Goal: Information Seeking & Learning: Learn about a topic

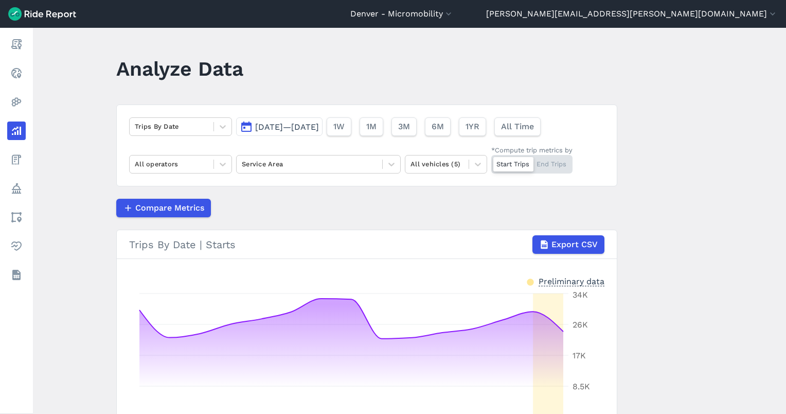
click at [80, 135] on main "Analyze Data Trips By Date [DATE]—[DATE] 1W 1M 3M 6M 1YR All Time All operators…" at bounding box center [409, 221] width 753 height 386
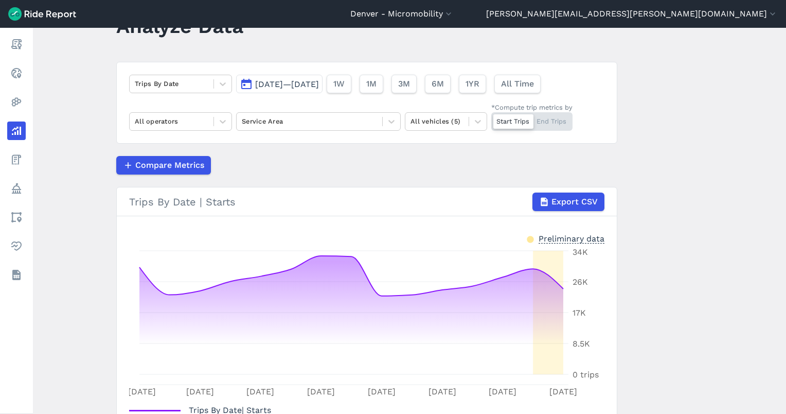
scroll to position [43, 0]
click at [416, 77] on button "3M" at bounding box center [403, 83] width 25 height 19
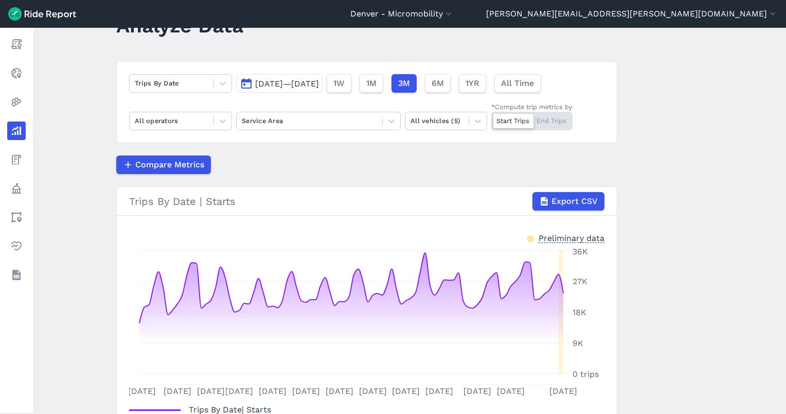
click at [319, 81] on span "[DATE]—[DATE]" at bounding box center [287, 84] width 64 height 10
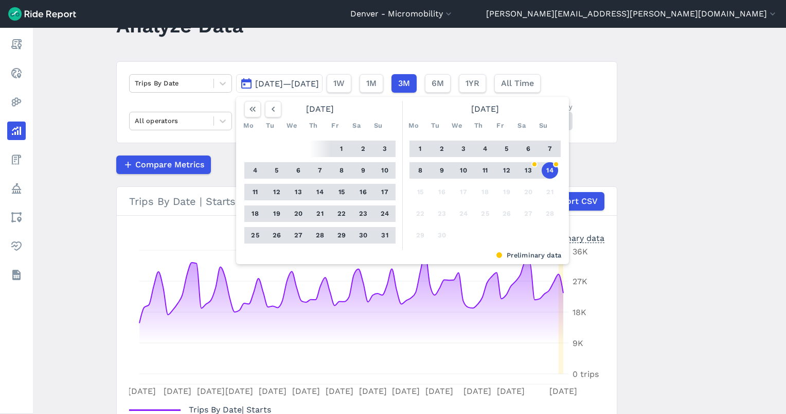
click at [546, 171] on button "14" at bounding box center [550, 170] width 16 height 16
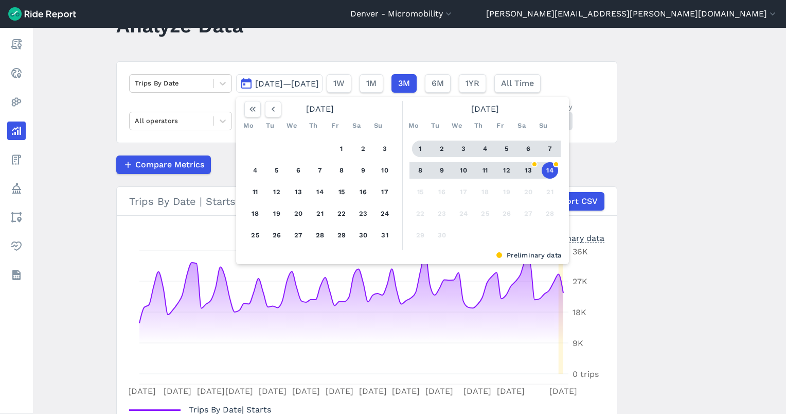
click at [416, 148] on button "1" at bounding box center [420, 148] width 16 height 16
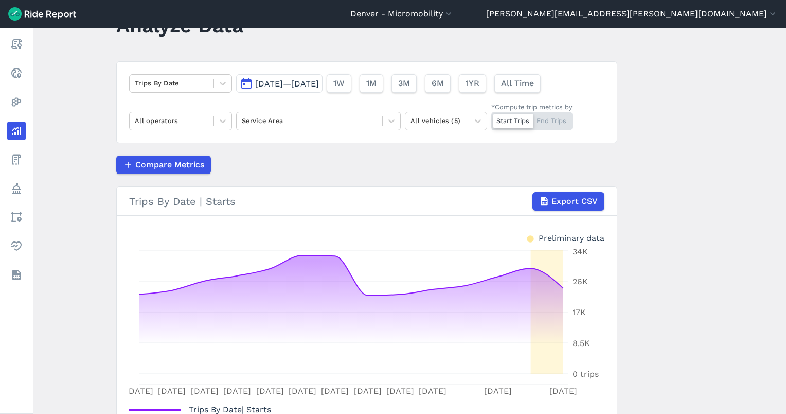
scroll to position [119, 0]
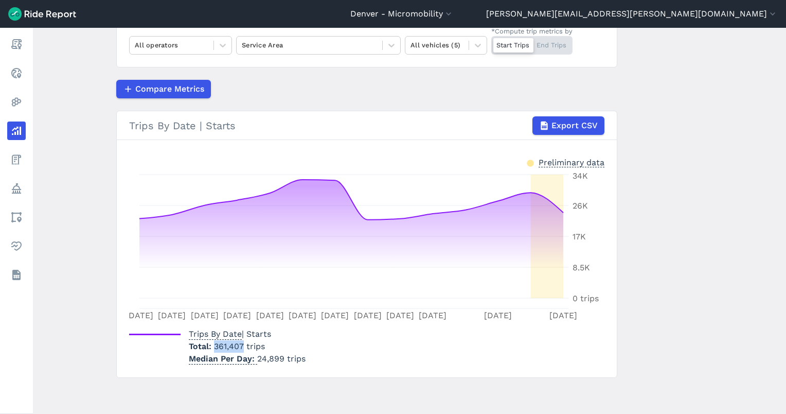
drag, startPoint x: 241, startPoint y: 346, endPoint x: 209, endPoint y: 345, distance: 32.4
click at [209, 345] on p "Total 361,407 trips" at bounding box center [247, 346] width 117 height 12
copy span "361,407"
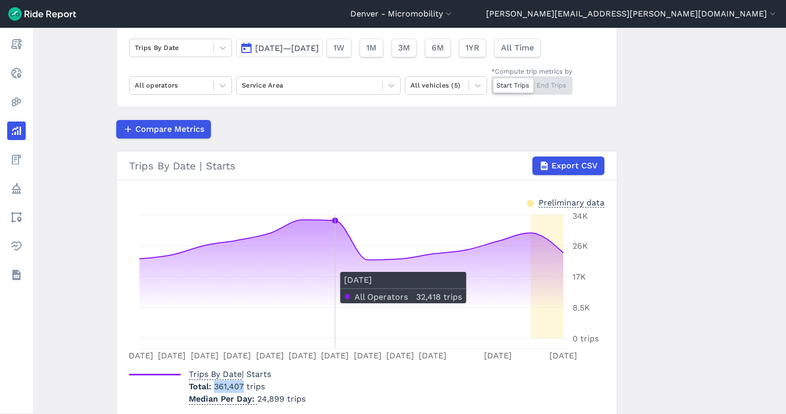
scroll to position [79, 0]
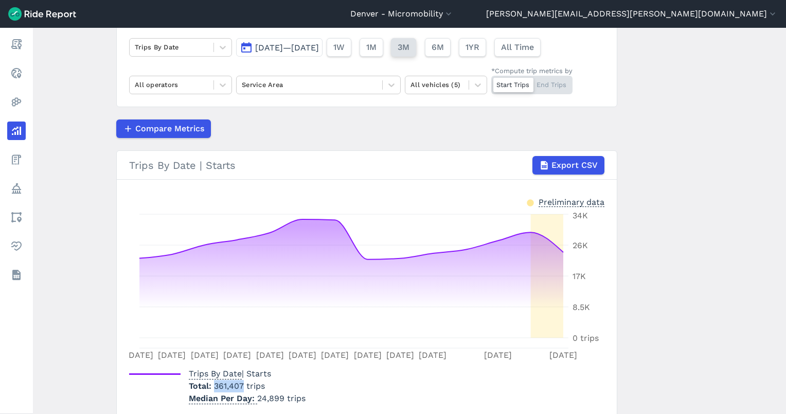
click at [410, 49] on span "3M" at bounding box center [404, 47] width 12 height 12
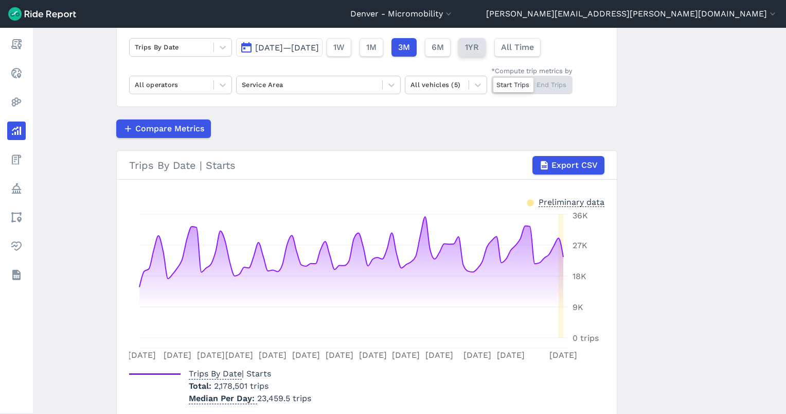
click at [486, 43] on button "1YR" at bounding box center [471, 47] width 27 height 19
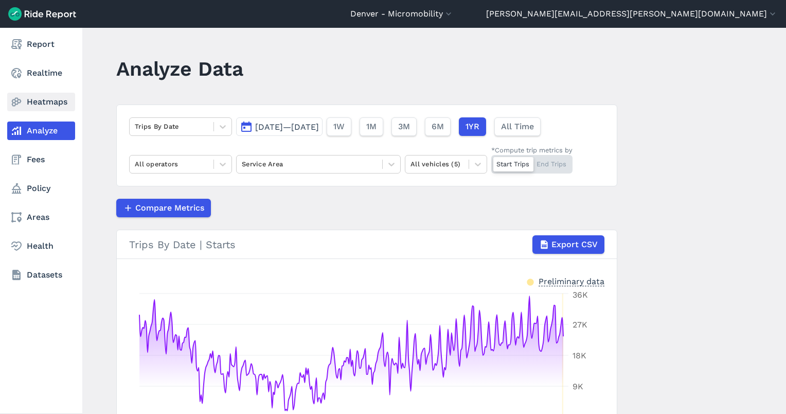
click at [28, 101] on link "Heatmaps" at bounding box center [41, 102] width 68 height 19
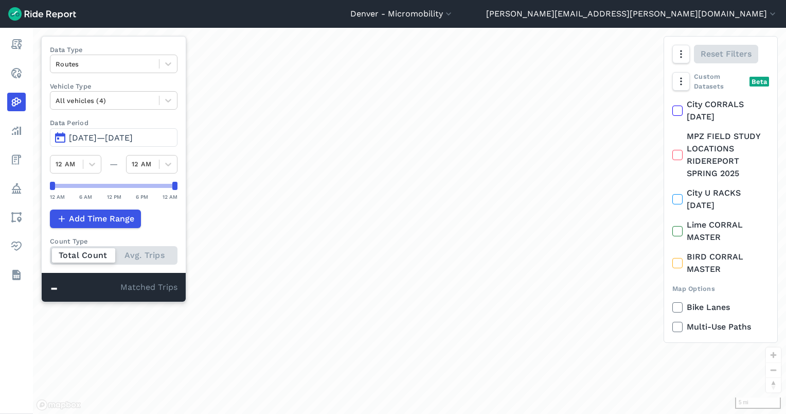
click at [109, 140] on span "[DATE]—[DATE]" at bounding box center [101, 138] width 64 height 10
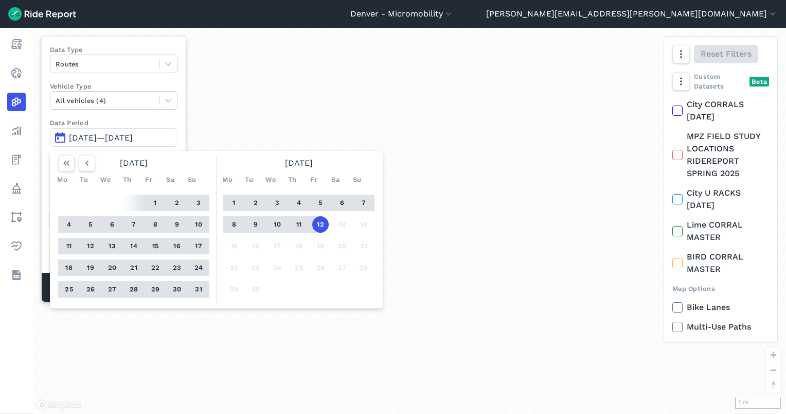
click at [361, 204] on button "7" at bounding box center [364, 203] width 16 height 16
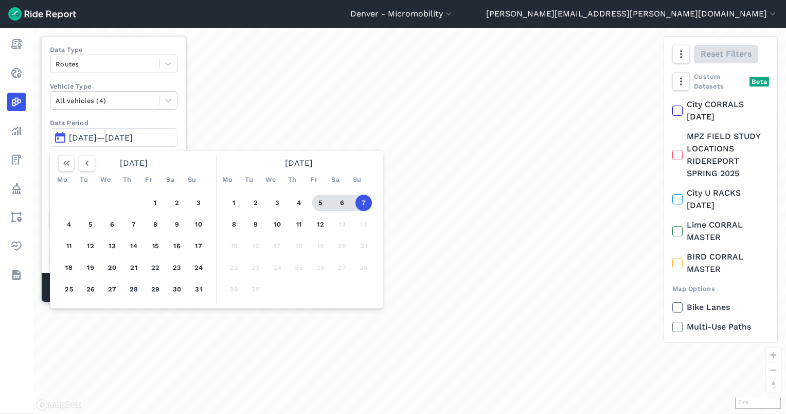
click at [322, 203] on button "5" at bounding box center [320, 203] width 16 height 16
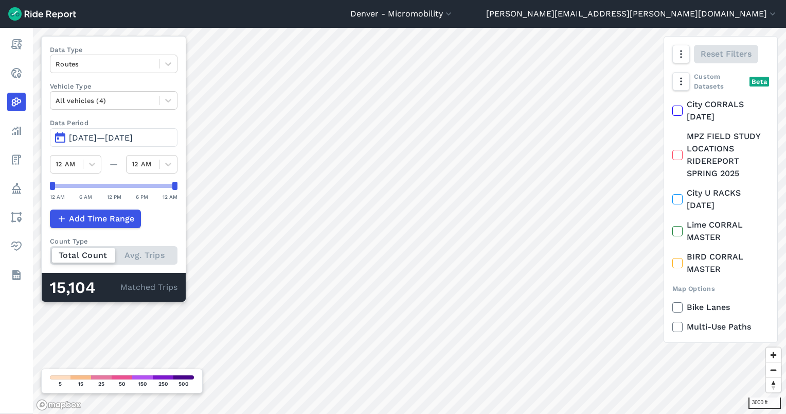
click at [128, 136] on span "[DATE]—[DATE]" at bounding box center [101, 138] width 64 height 10
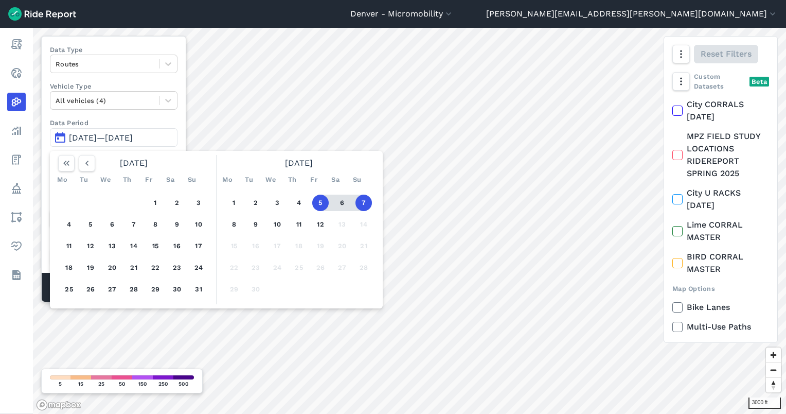
click at [320, 202] on button "5" at bounding box center [320, 203] width 16 height 16
click at [235, 199] on button "1" at bounding box center [234, 203] width 16 height 16
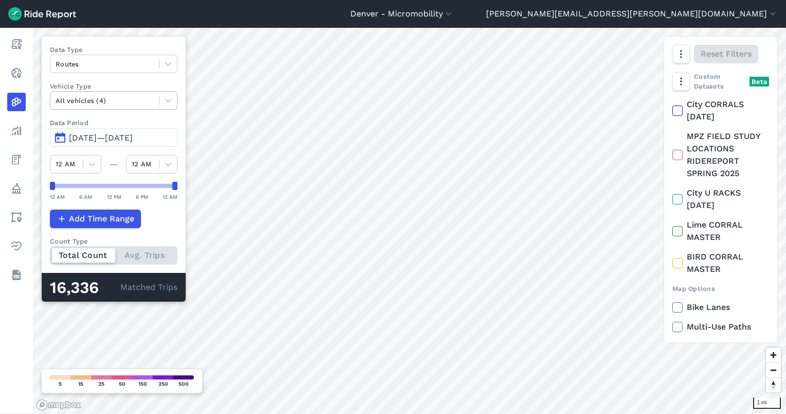
click at [133, 98] on div at bounding box center [105, 101] width 98 height 12
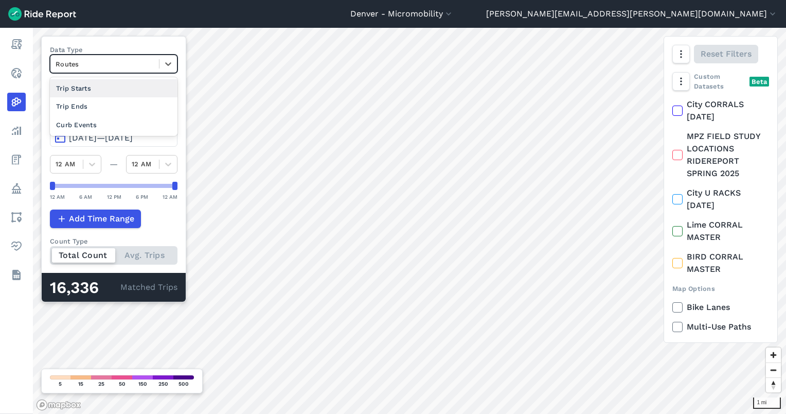
click at [108, 60] on div at bounding box center [105, 64] width 98 height 12
click at [97, 92] on div "Trip Starts" at bounding box center [114, 88] width 128 height 18
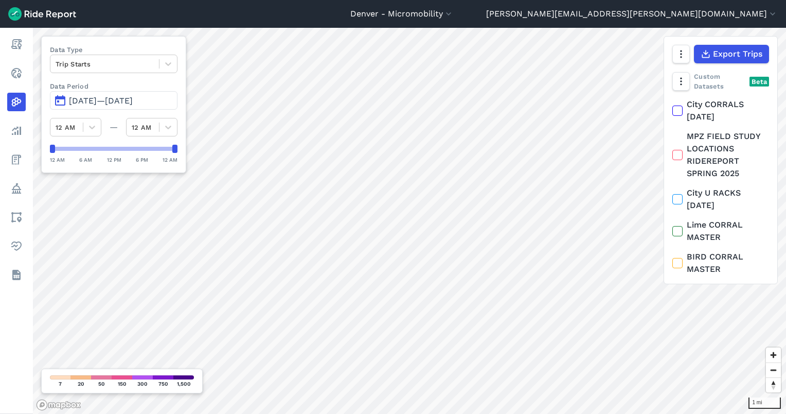
click at [114, 96] on span "[DATE]—[DATE]" at bounding box center [101, 101] width 64 height 10
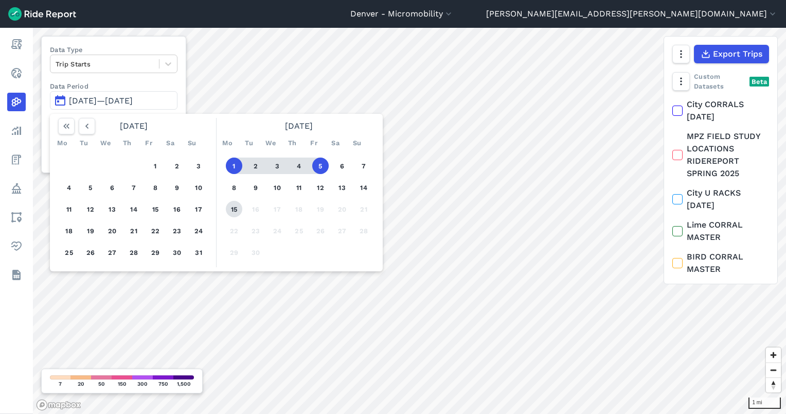
click at [230, 205] on button "15" at bounding box center [234, 209] width 16 height 16
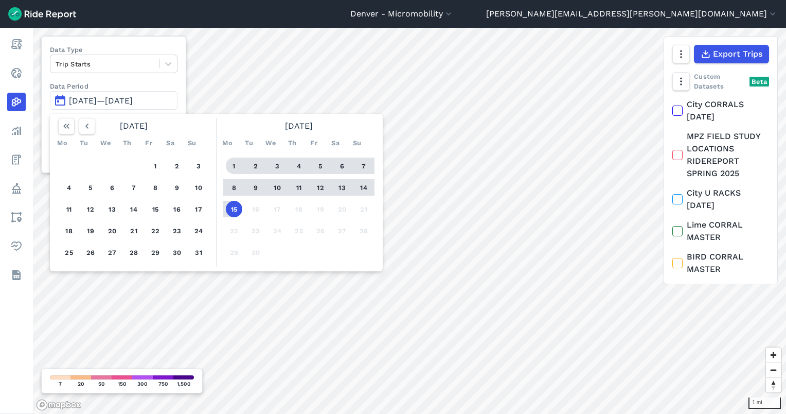
click at [231, 166] on button "1" at bounding box center [234, 165] width 16 height 16
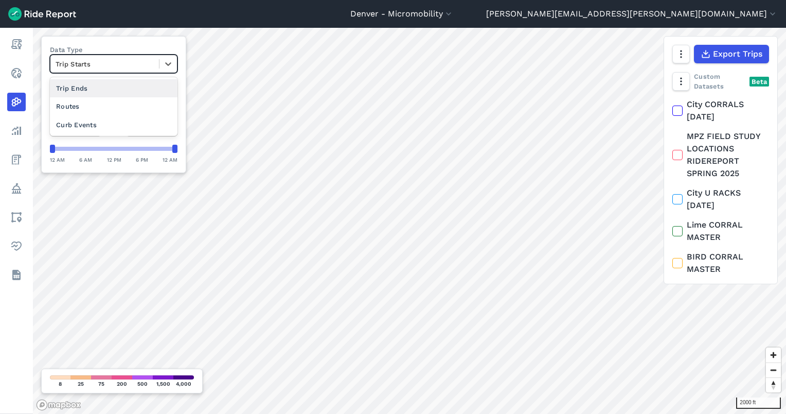
click at [93, 64] on div at bounding box center [105, 64] width 98 height 12
click at [86, 67] on div at bounding box center [105, 64] width 98 height 12
click at [84, 101] on div "Routes" at bounding box center [114, 106] width 128 height 18
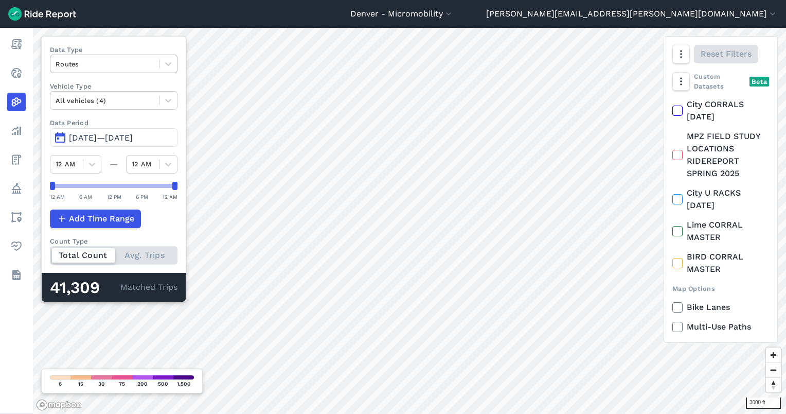
click at [133, 64] on div at bounding box center [105, 64] width 98 height 12
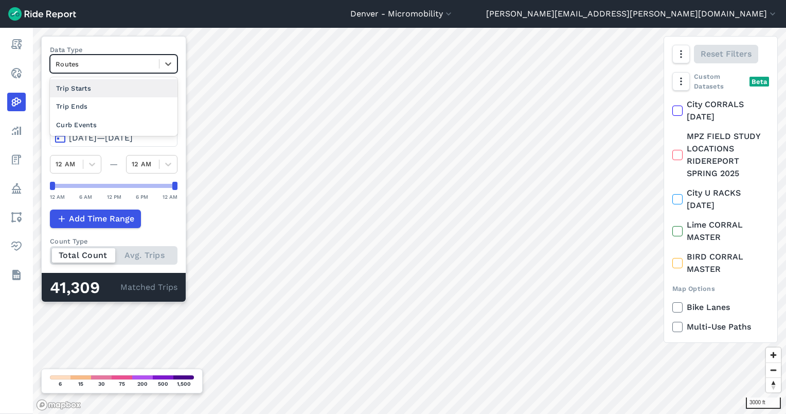
click at [105, 91] on div "Trip Starts" at bounding box center [114, 88] width 128 height 18
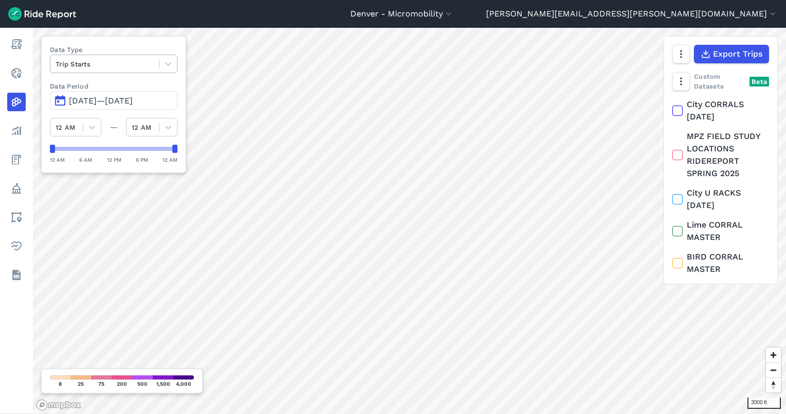
click at [129, 60] on div at bounding box center [105, 64] width 98 height 12
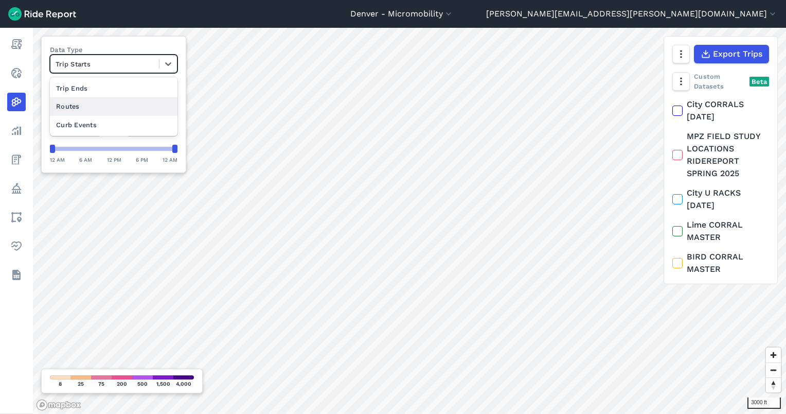
click at [103, 107] on div "Routes" at bounding box center [114, 106] width 128 height 18
